Goal: Transaction & Acquisition: Download file/media

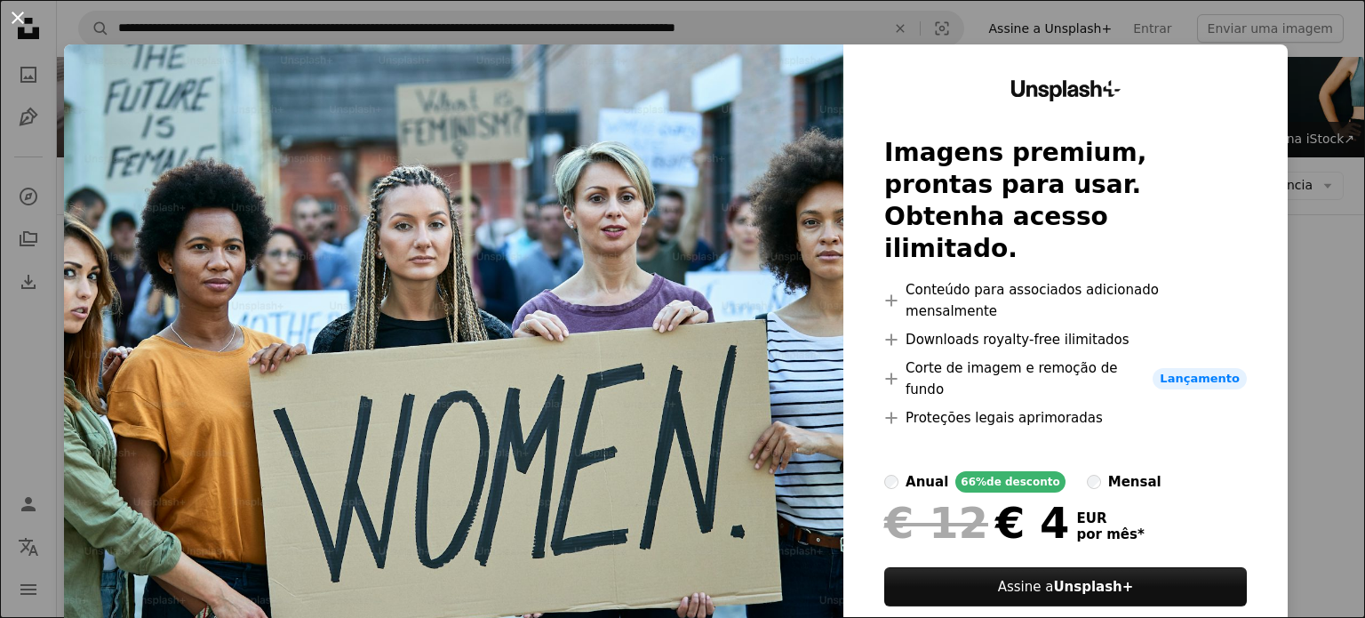
click at [20, 21] on button "An X shape" at bounding box center [17, 17] width 21 height 21
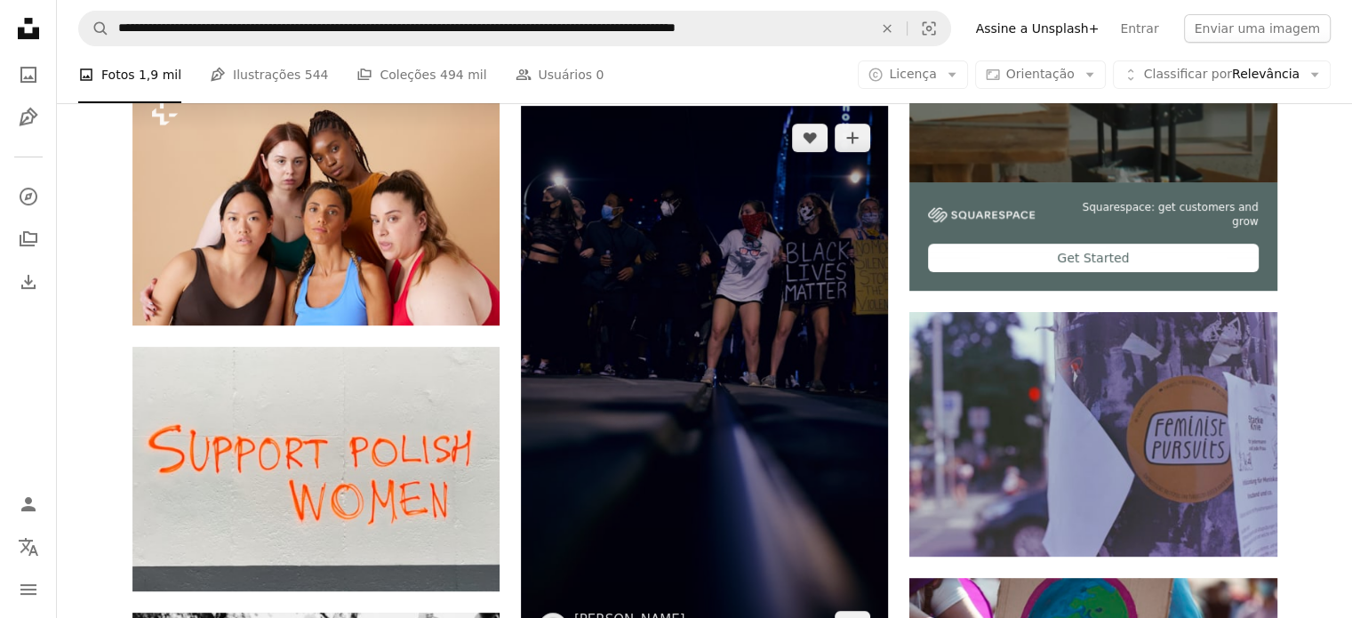
scroll to position [800, 0]
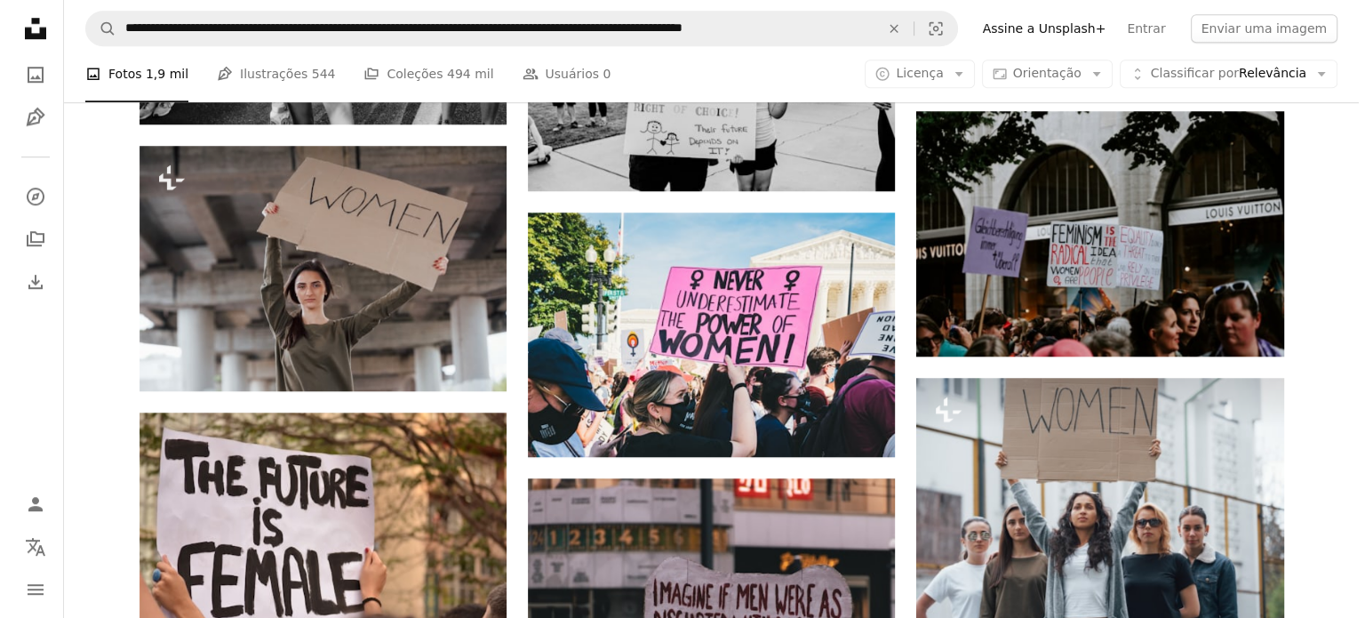
scroll to position [1333, 0]
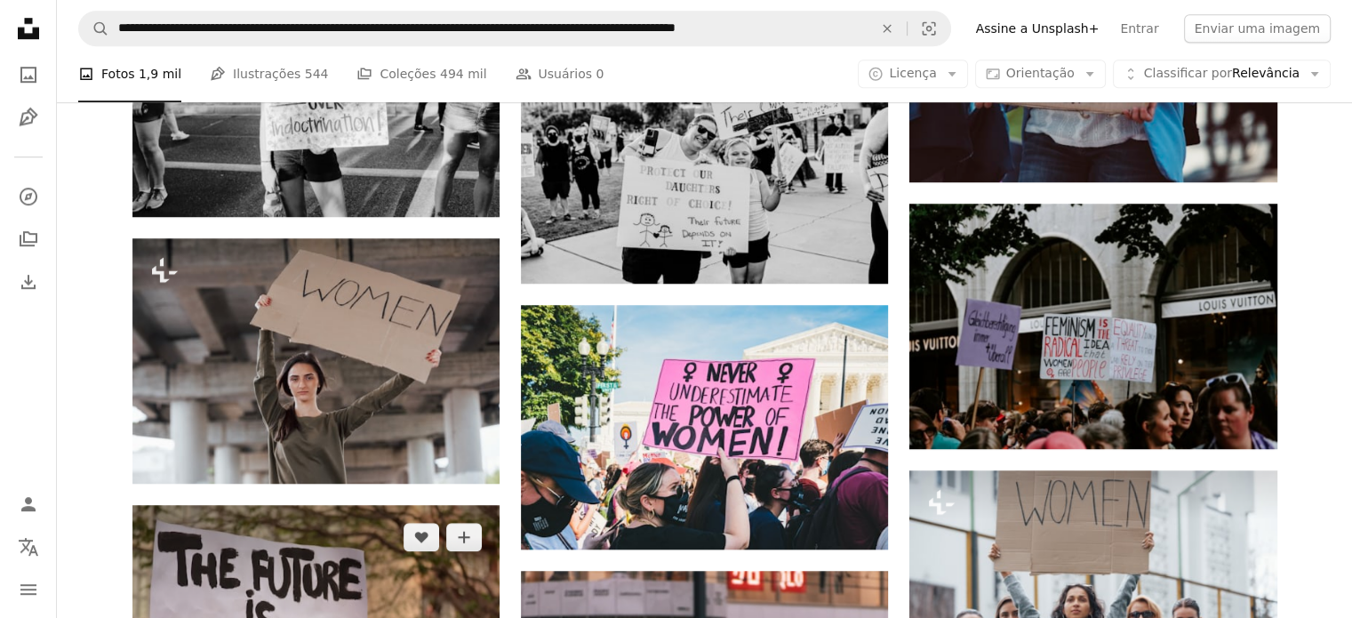
click at [312, 505] on img at bounding box center [315, 627] width 367 height 244
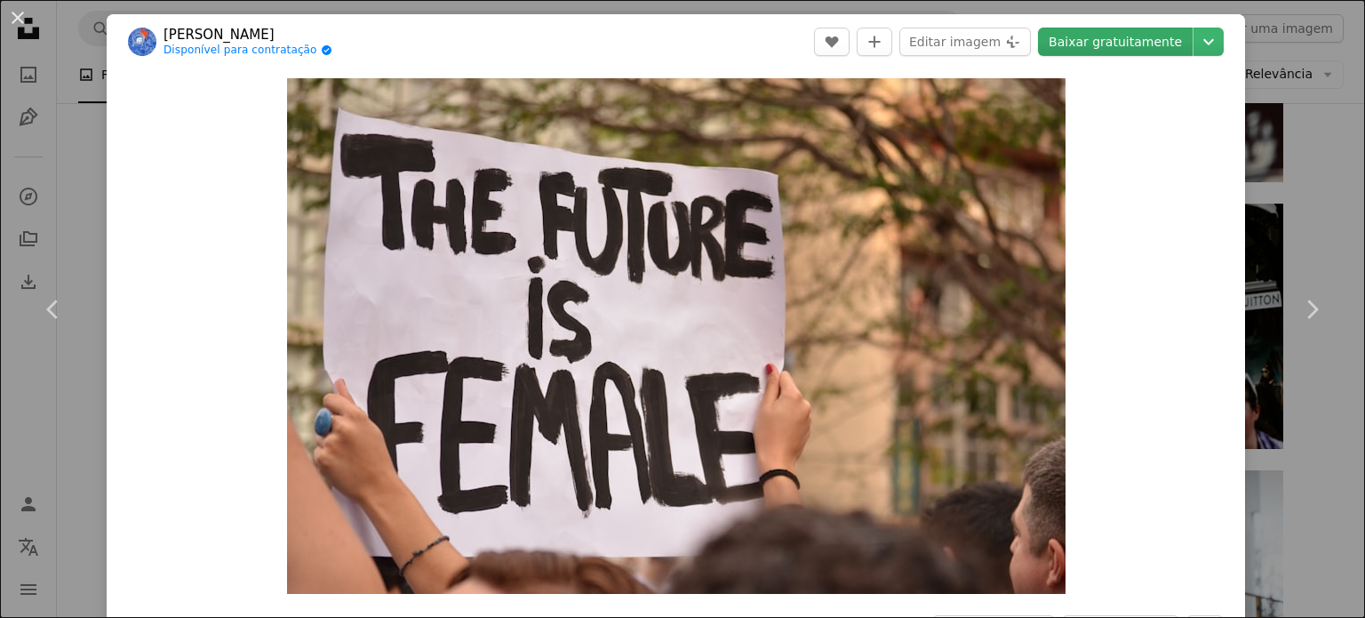
click at [1121, 45] on link "Baixar gratuitamente" at bounding box center [1115, 42] width 155 height 28
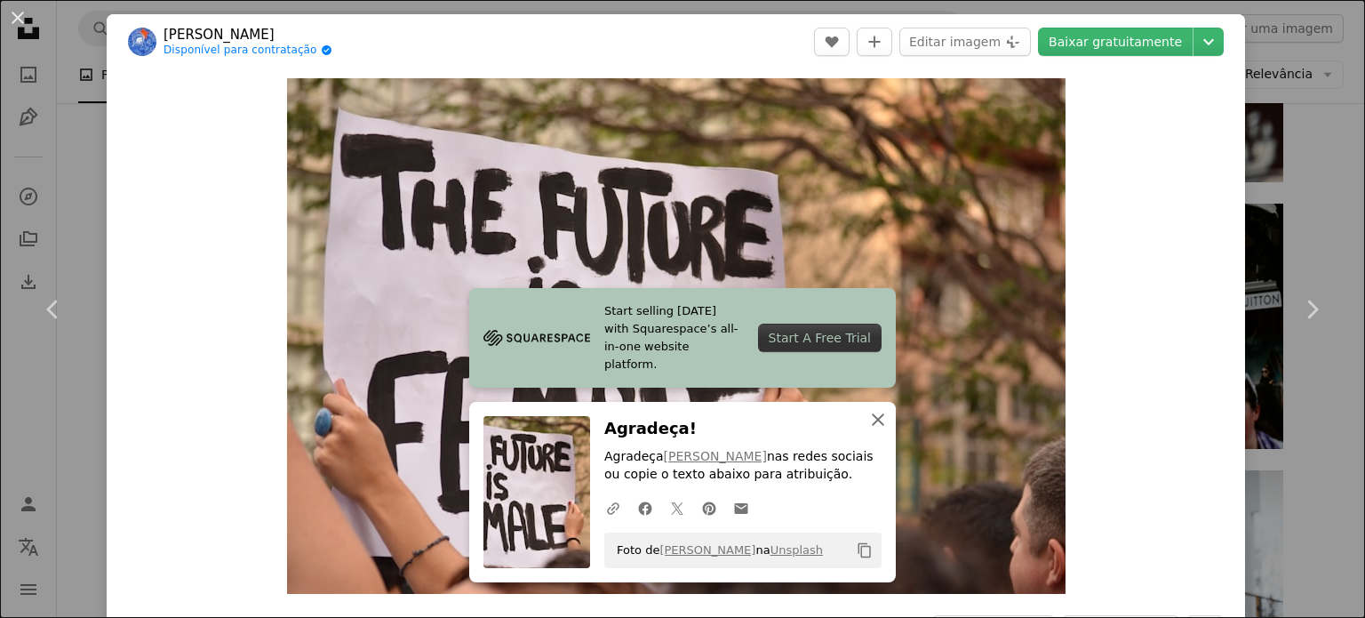
click at [871, 417] on icon "An X shape" at bounding box center [877, 419] width 21 height 21
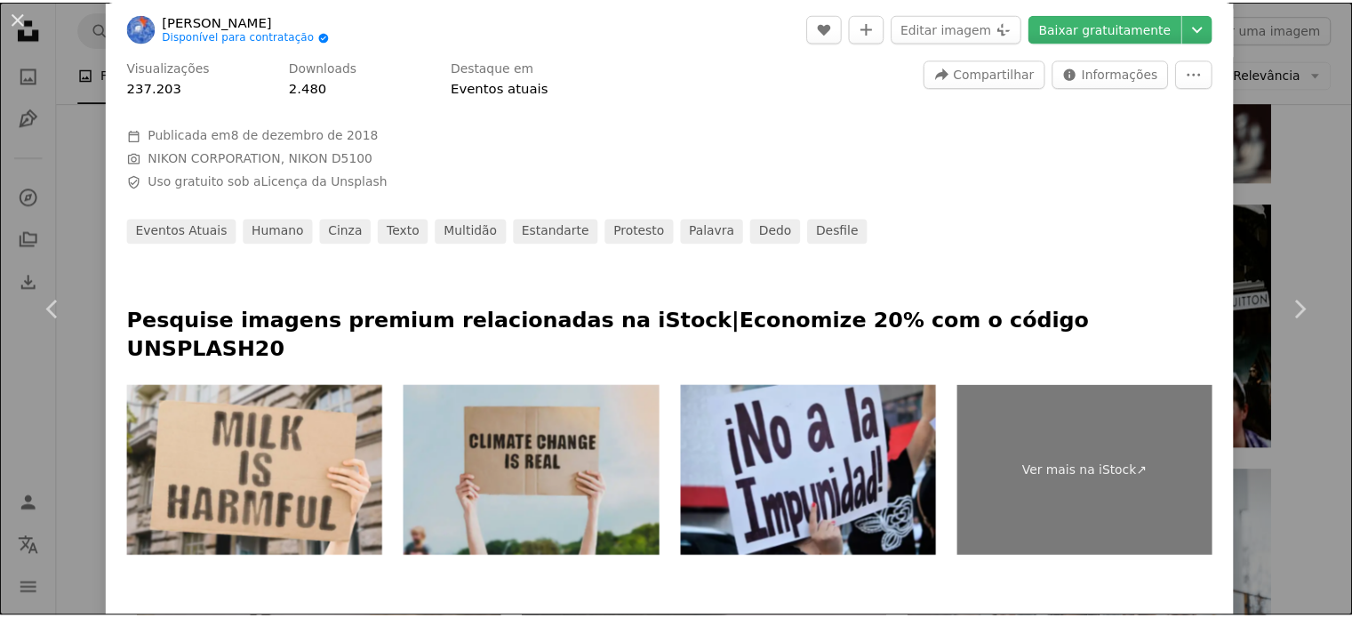
scroll to position [444, 0]
